Goal: Find specific page/section: Find specific page/section

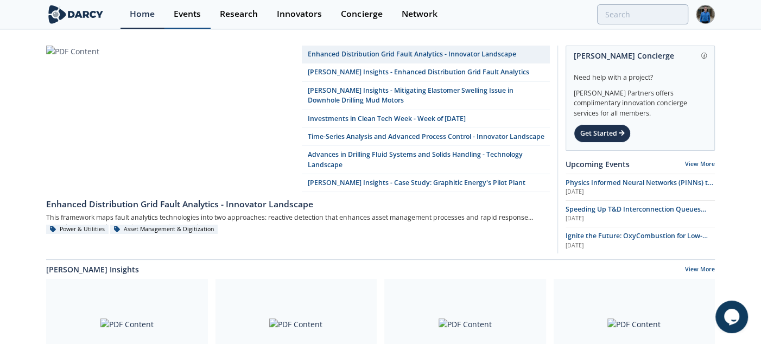
click at [188, 12] on div "Events" at bounding box center [187, 14] width 27 height 9
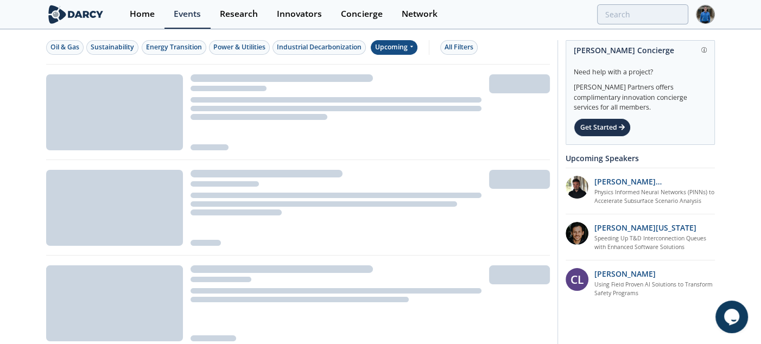
click at [408, 48] on div "Upcoming" at bounding box center [394, 47] width 47 height 15
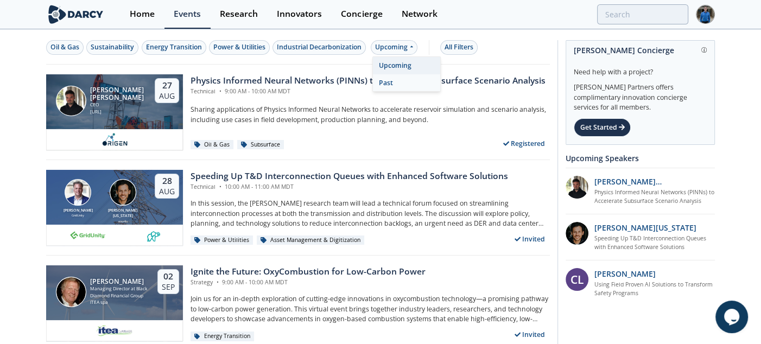
click at [399, 76] on div "Past" at bounding box center [406, 82] width 67 height 17
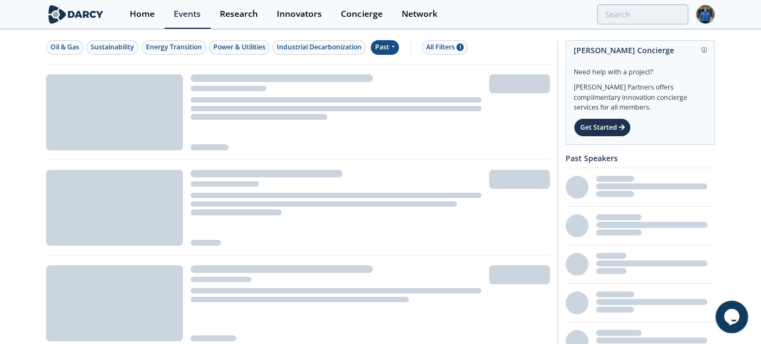
click at [399, 76] on div at bounding box center [336, 112] width 306 height 76
click at [450, 49] on div "All Filters 1" at bounding box center [444, 47] width 37 height 10
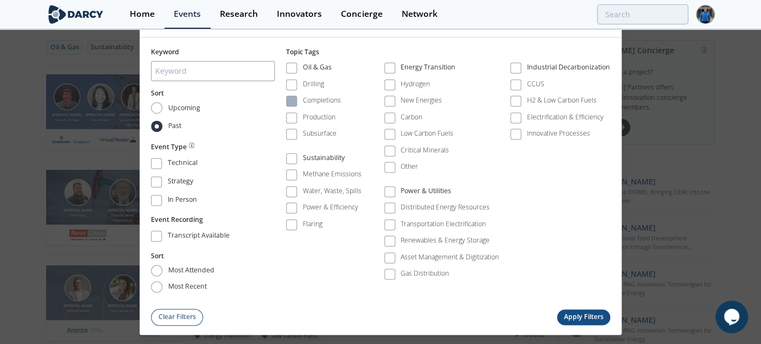
click at [314, 105] on div "Completions" at bounding box center [322, 101] width 38 height 10
click at [314, 114] on div "Production" at bounding box center [319, 117] width 33 height 10
click at [320, 98] on div "Completions" at bounding box center [322, 101] width 38 height 10
click at [566, 312] on button "Apply Filters" at bounding box center [583, 317] width 53 height 16
